Goal: Transaction & Acquisition: Purchase product/service

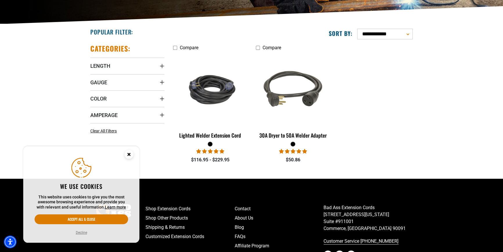
scroll to position [132, 0]
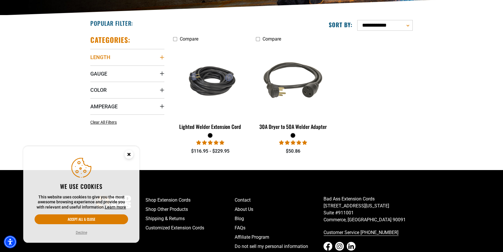
click at [117, 57] on summary "Length" at bounding box center [127, 57] width 74 height 16
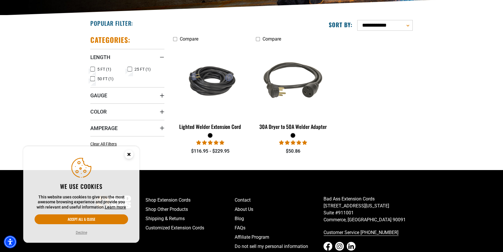
click at [91, 79] on icon at bounding box center [92, 79] width 5 height 8
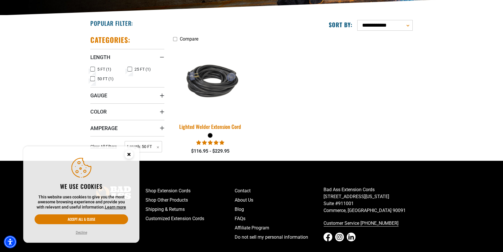
click at [207, 93] on img at bounding box center [209, 81] width 81 height 50
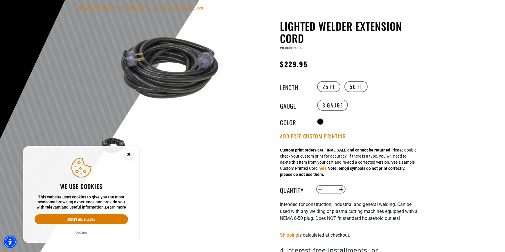
scroll to position [53, 0]
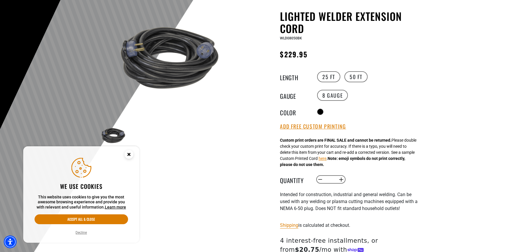
click at [129, 156] on circle "Close this option" at bounding box center [128, 154] width 9 height 9
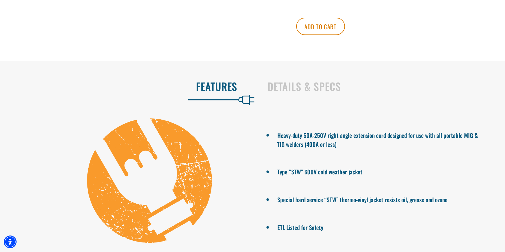
scroll to position [334, 0]
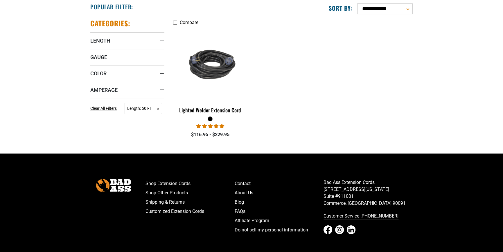
scroll to position [149, 0]
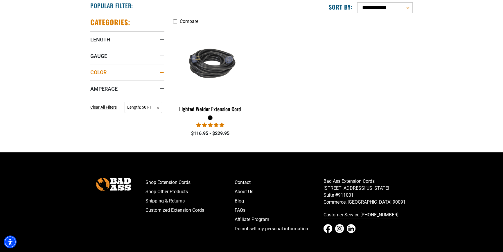
click at [160, 72] on icon "Color" at bounding box center [162, 72] width 5 height 5
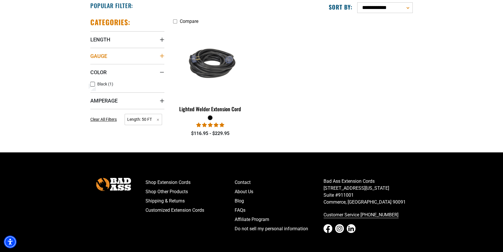
click at [163, 55] on icon "Gauge" at bounding box center [162, 56] width 5 height 5
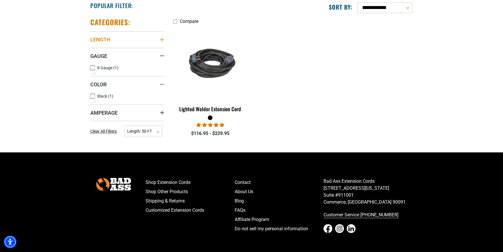
click at [162, 38] on icon "Length" at bounding box center [162, 39] width 5 height 5
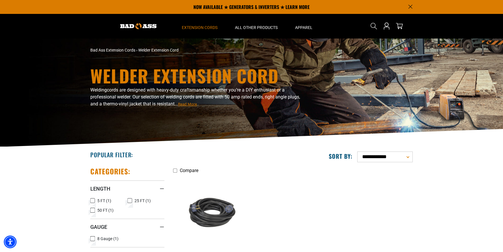
scroll to position [0, 0]
